Goal: Information Seeking & Learning: Learn about a topic

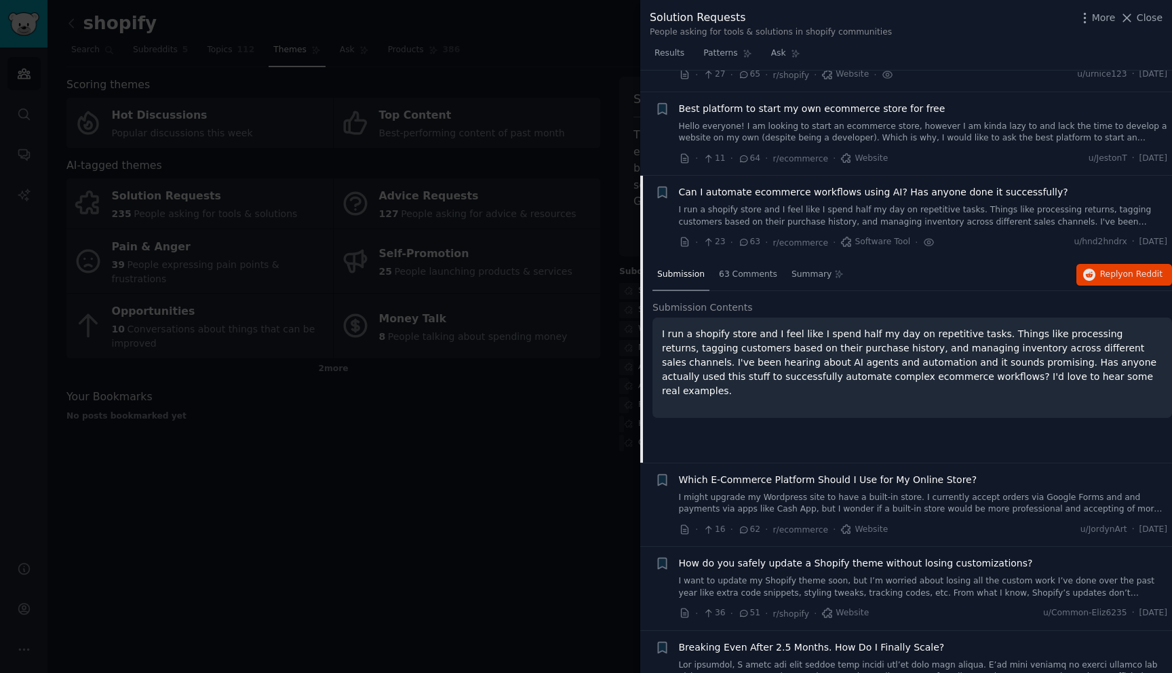
scroll to position [82, 0]
drag, startPoint x: 1031, startPoint y: 336, endPoint x: 1114, endPoint y: 340, distance: 82.8
click at [1114, 340] on p "I run a shopify store and I feel like I spend half my day on repetitive tasks. …" at bounding box center [912, 363] width 500 height 71
copy p "processing returns"
drag, startPoint x: 847, startPoint y: 348, endPoint x: 1122, endPoint y: 334, distance: 275.0
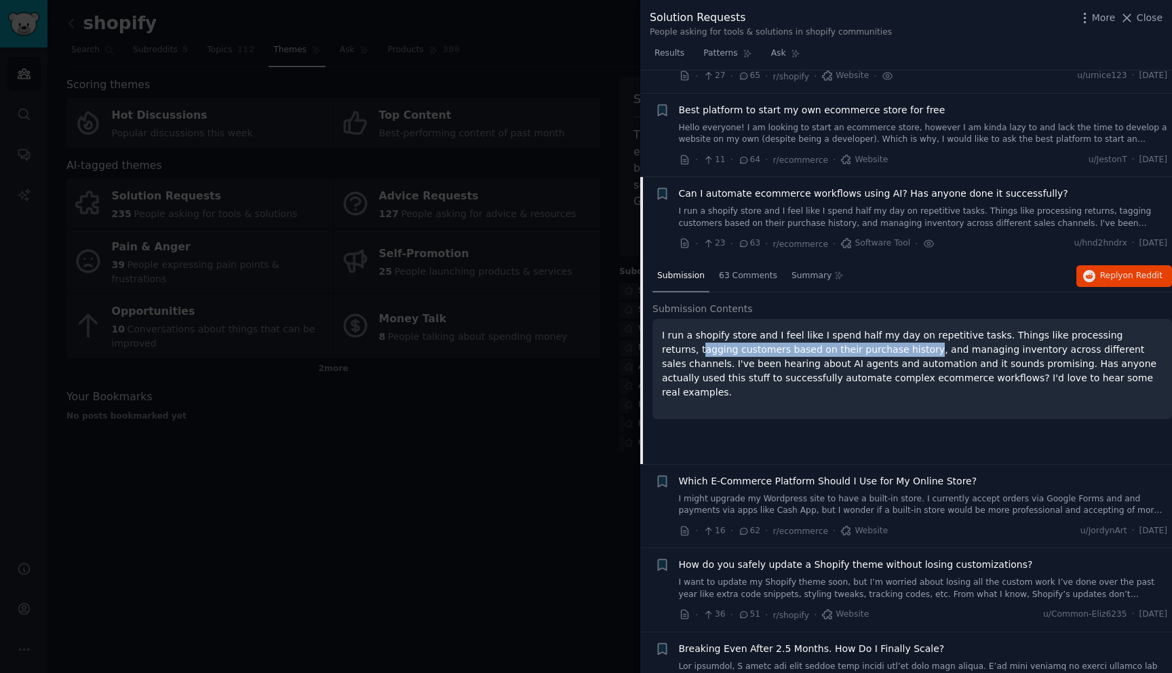
click at [1122, 334] on p "I run a shopify store and I feel like I spend half my day on repetitive tasks. …" at bounding box center [912, 363] width 500 height 71
copy p "agging customers based on their purchase history"
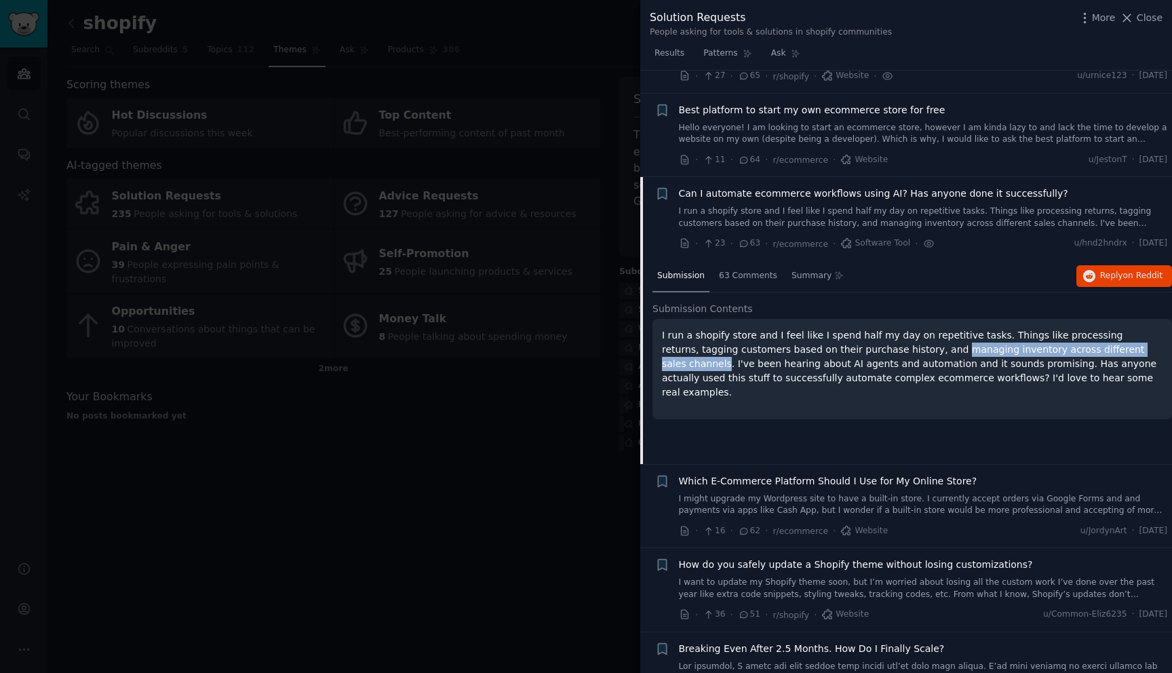
drag, startPoint x: 872, startPoint y: 350, endPoint x: 1096, endPoint y: 351, distance: 223.7
click at [1096, 351] on p "I run a shopify store and I feel like I spend half my day on repetitive tasks. …" at bounding box center [912, 363] width 500 height 71
copy p "managing inventory across different sales channels"
click at [771, 357] on p "I run a shopify store and I feel like I spend half my day on repetitive tasks. …" at bounding box center [912, 363] width 500 height 71
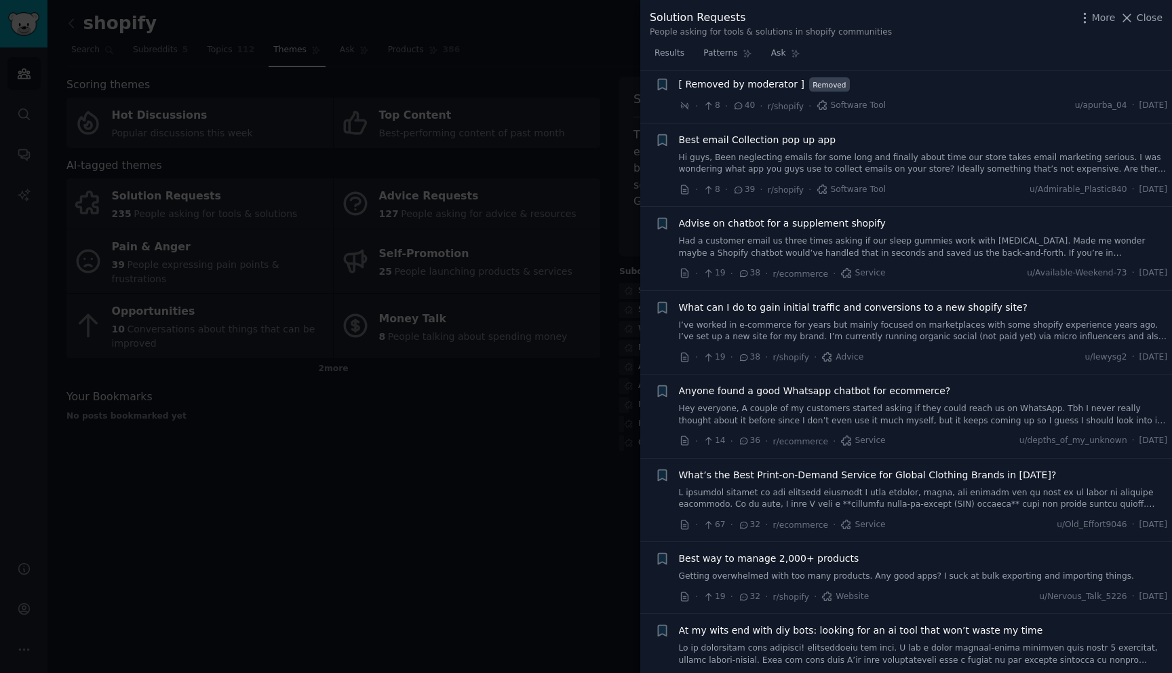
scroll to position [874, 0]
